Goal: Obtain resource: Download file/media

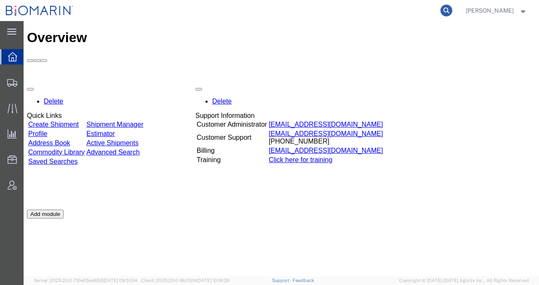
click at [452, 11] on icon at bounding box center [446, 11] width 12 height 12
paste input "S02137540"
type input "S02137540"
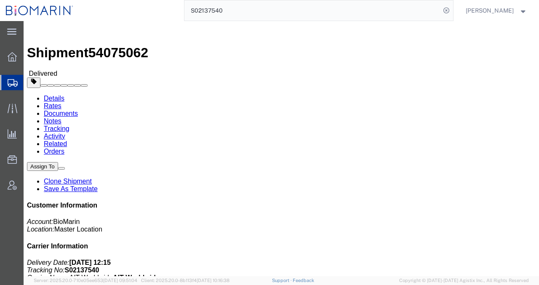
click link "Documents"
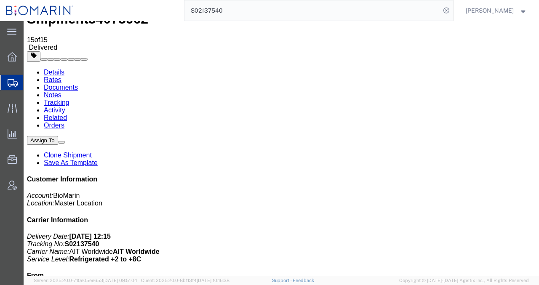
scroll to position [94, 0]
